Goal: Information Seeking & Learning: Check status

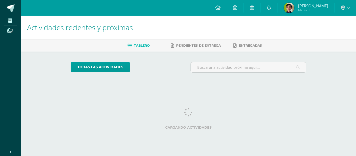
click at [291, 8] on img at bounding box center [288, 8] width 10 height 10
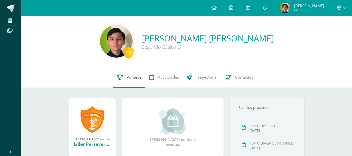
click at [141, 74] on link "Punteos" at bounding box center [129, 77] width 33 height 21
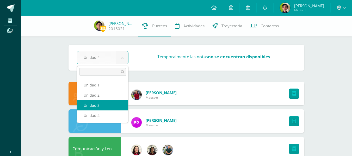
select select "Unidad 3"
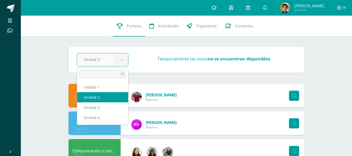
select select "Unidad 2"
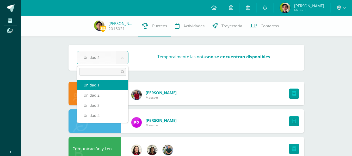
select select "Unidad 1"
